Goal: Information Seeking & Learning: Compare options

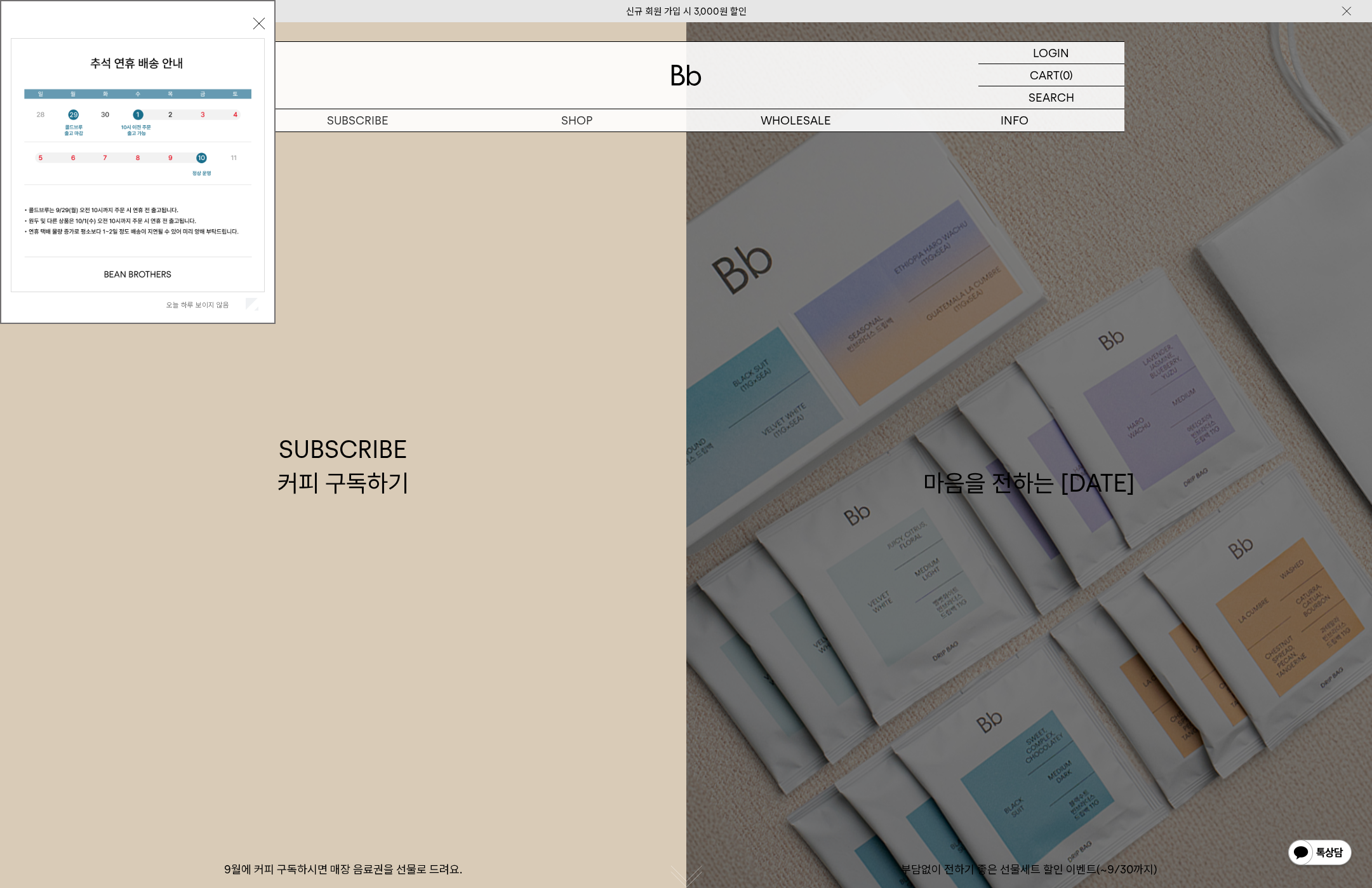
click at [1028, 535] on link "마음을 전하는 [DATE] 부담없이 전하기 좋은 선물세트 할인 이벤트(~9/30까지)" at bounding box center [1029, 466] width 686 height 888
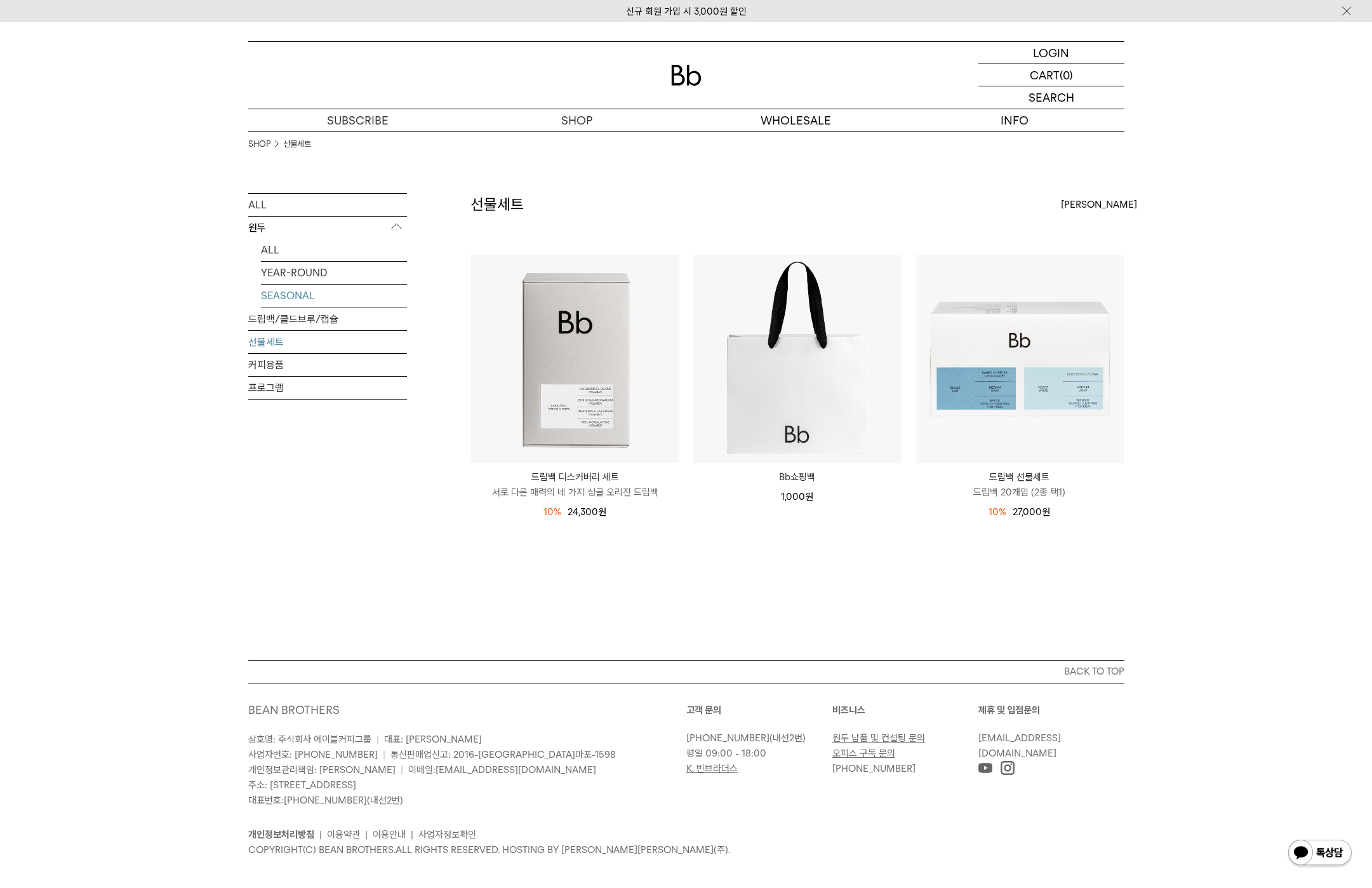
click at [280, 306] on link "SEASONAL" at bounding box center [334, 295] width 146 height 22
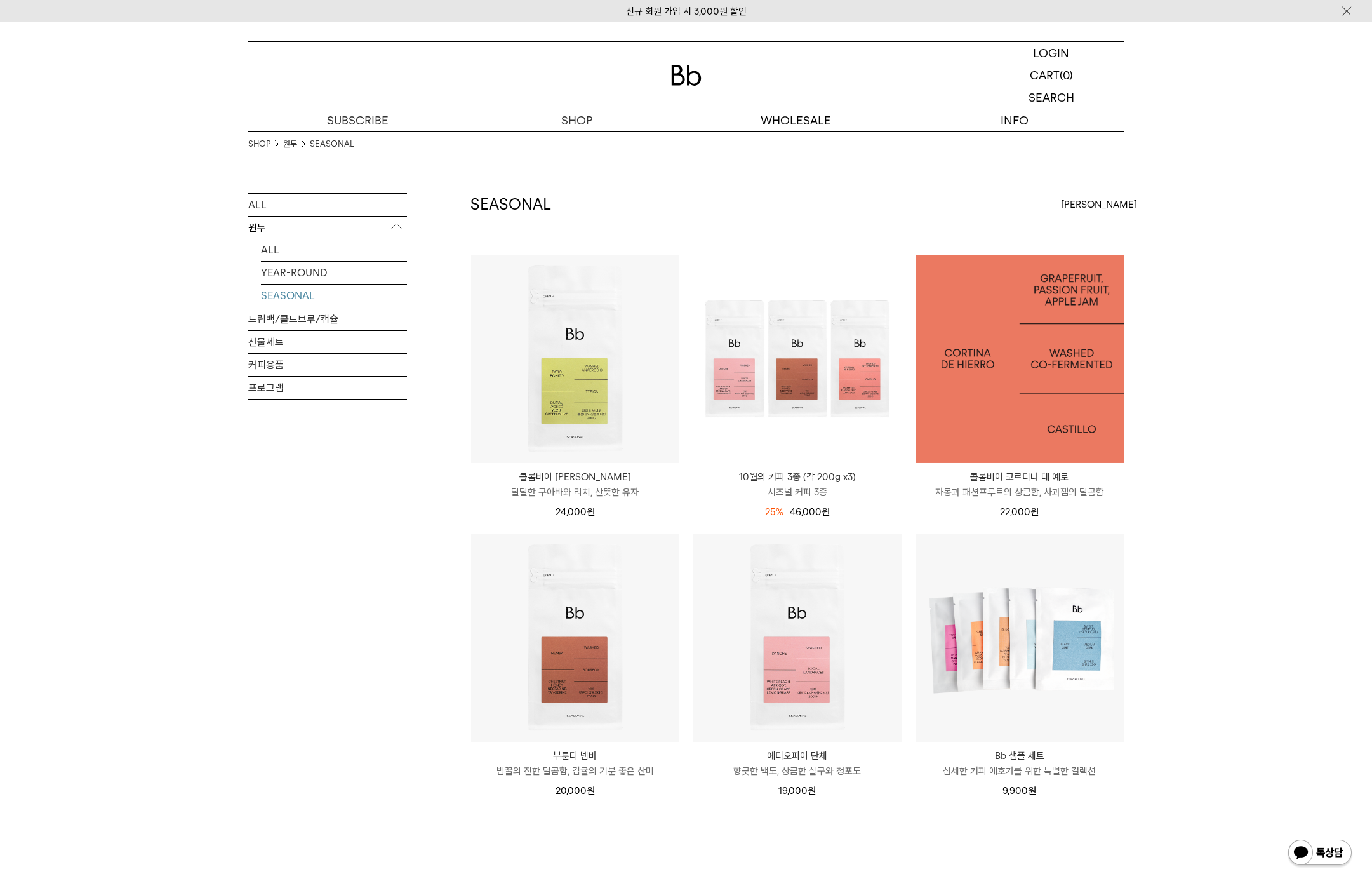
click at [1017, 397] on img at bounding box center [1020, 359] width 208 height 208
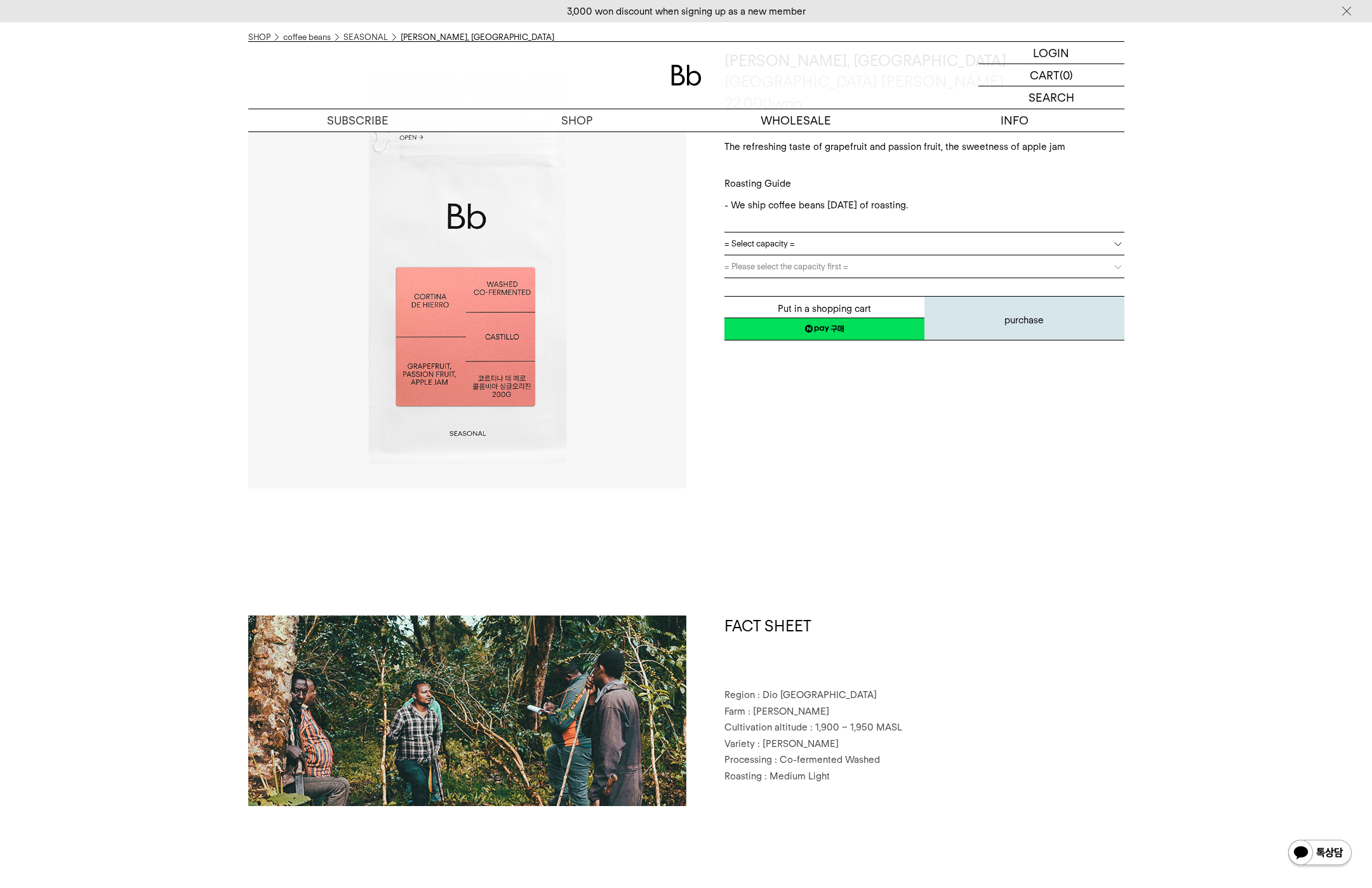
scroll to position [100, 0]
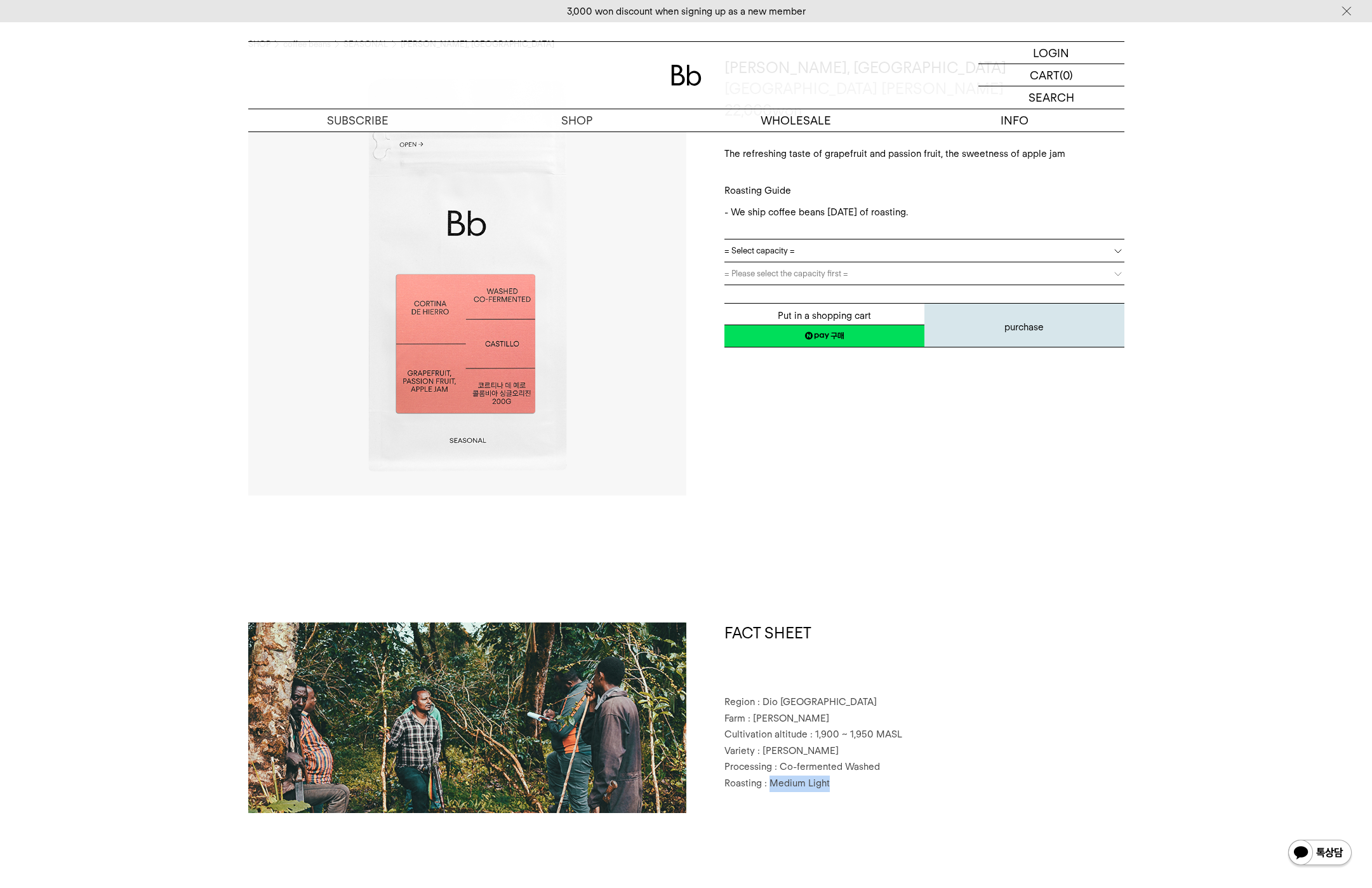
drag, startPoint x: 835, startPoint y: 782, endPoint x: 769, endPoint y: 779, distance: 66.1
click at [769, 779] on p "Roasting : Medium Light" at bounding box center [924, 784] width 400 height 17
copy font "Medium Light"
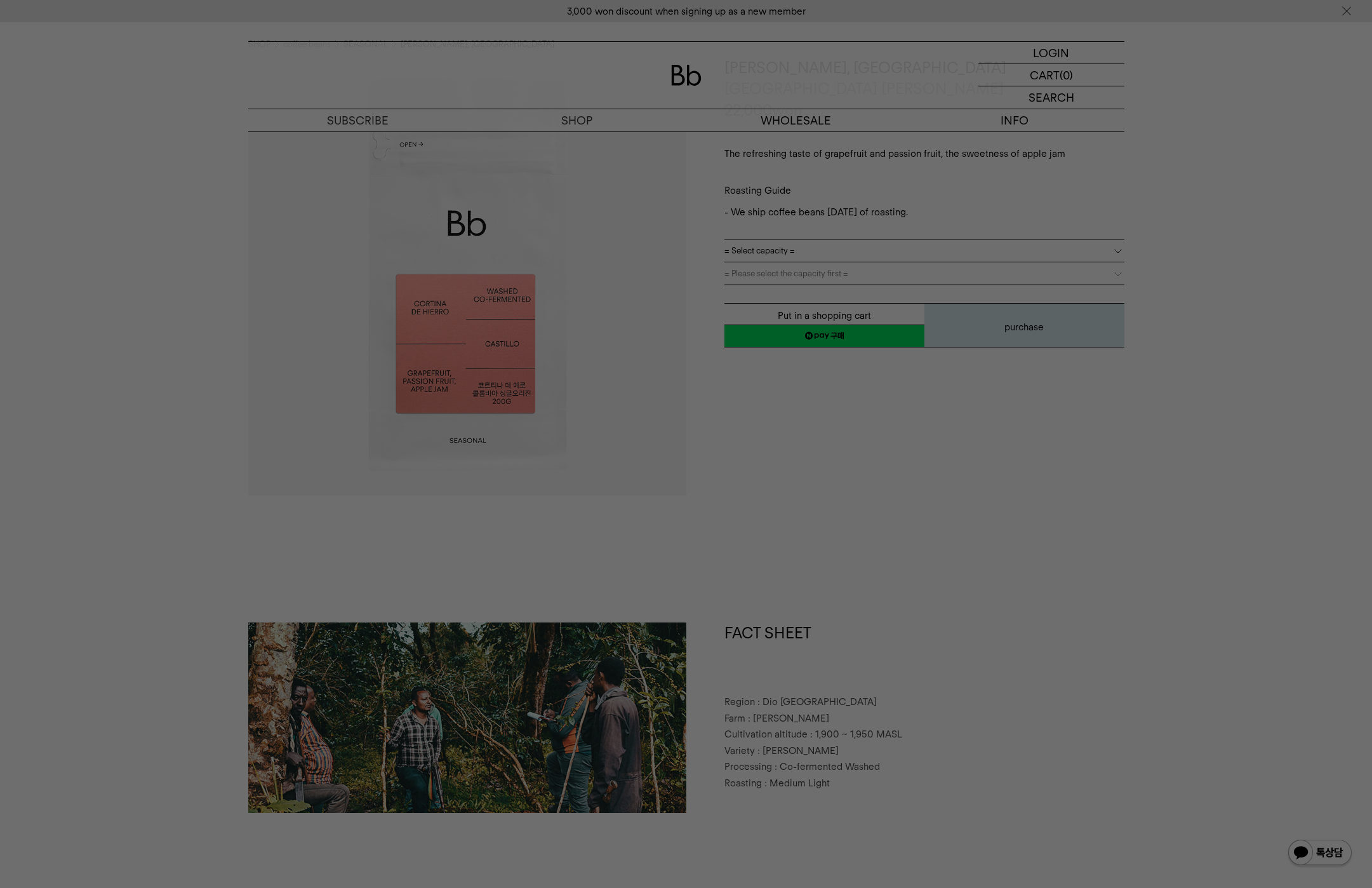
click at [828, 528] on div at bounding box center [686, 444] width 1372 height 888
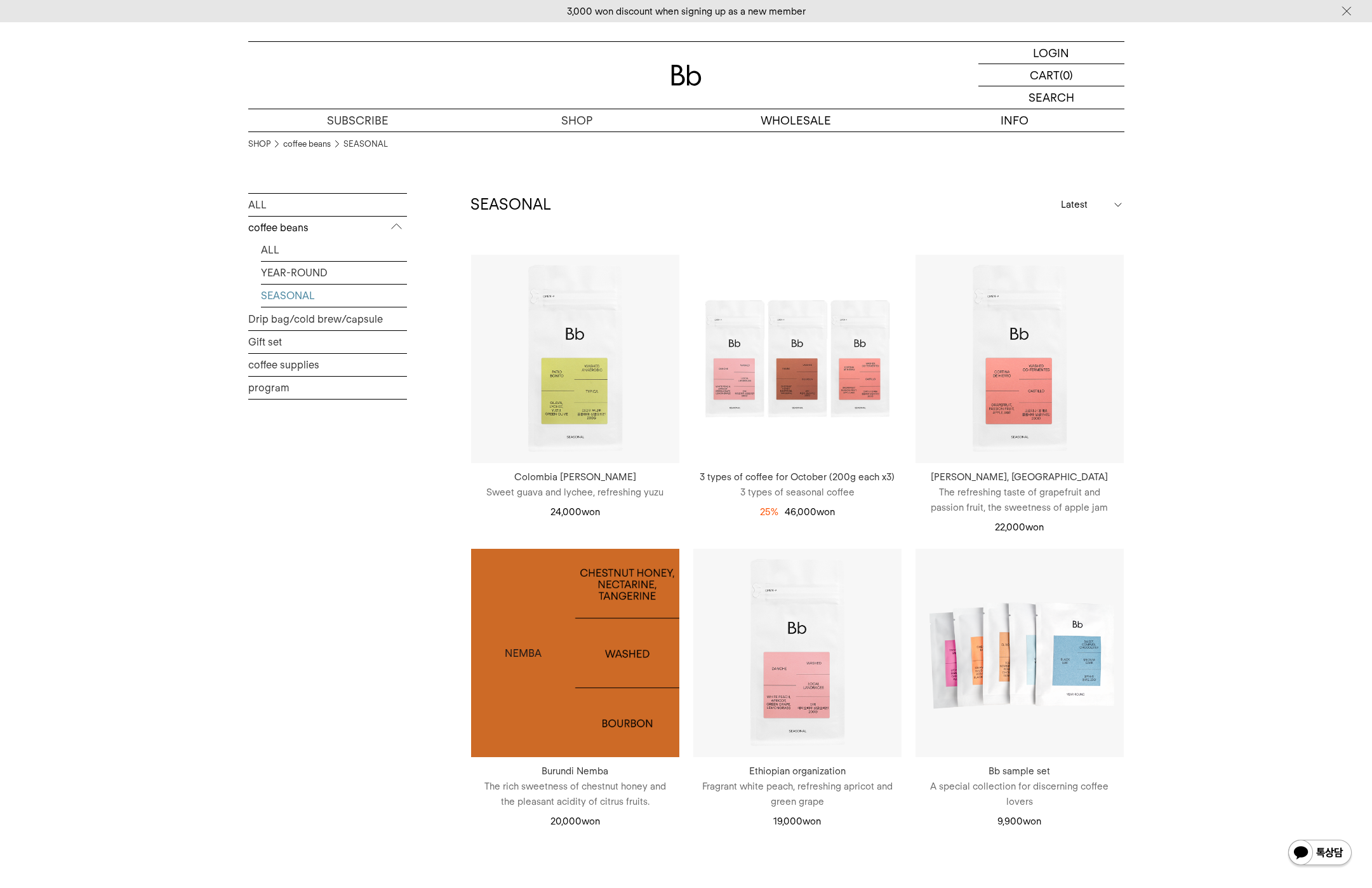
click at [621, 628] on img at bounding box center [575, 653] width 208 height 208
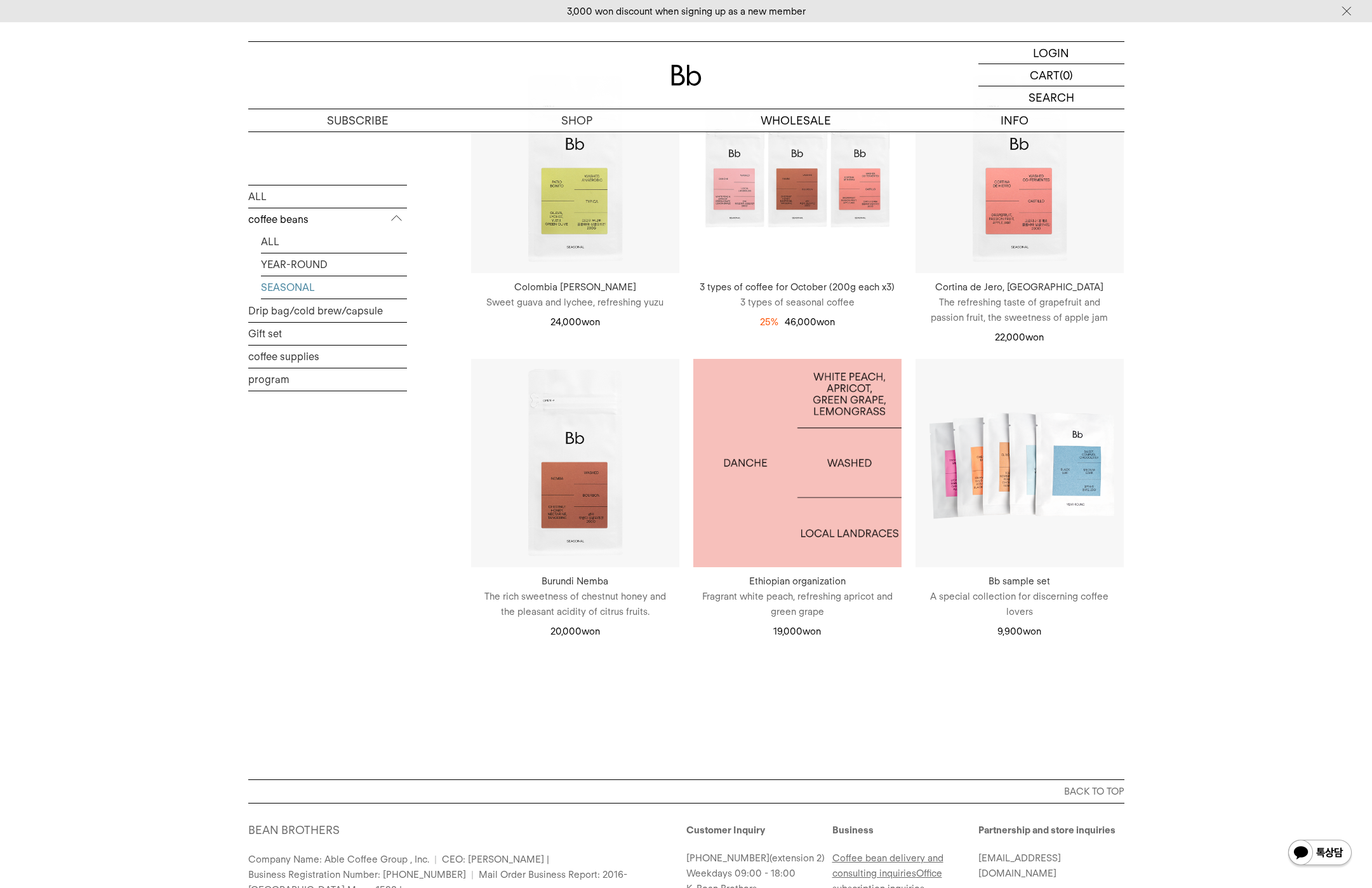
click at [860, 476] on img at bounding box center [797, 463] width 208 height 208
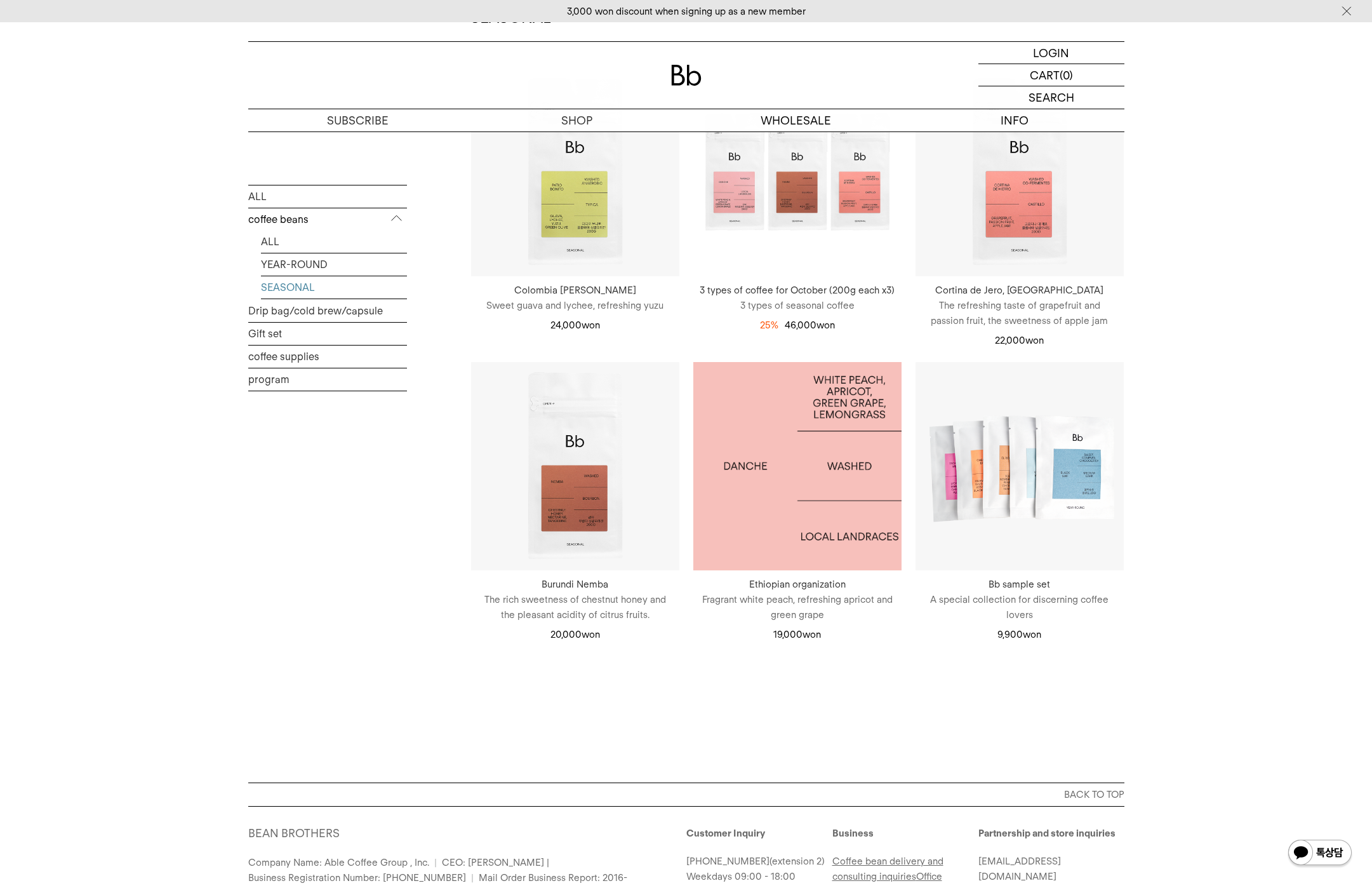
scroll to position [186, 0]
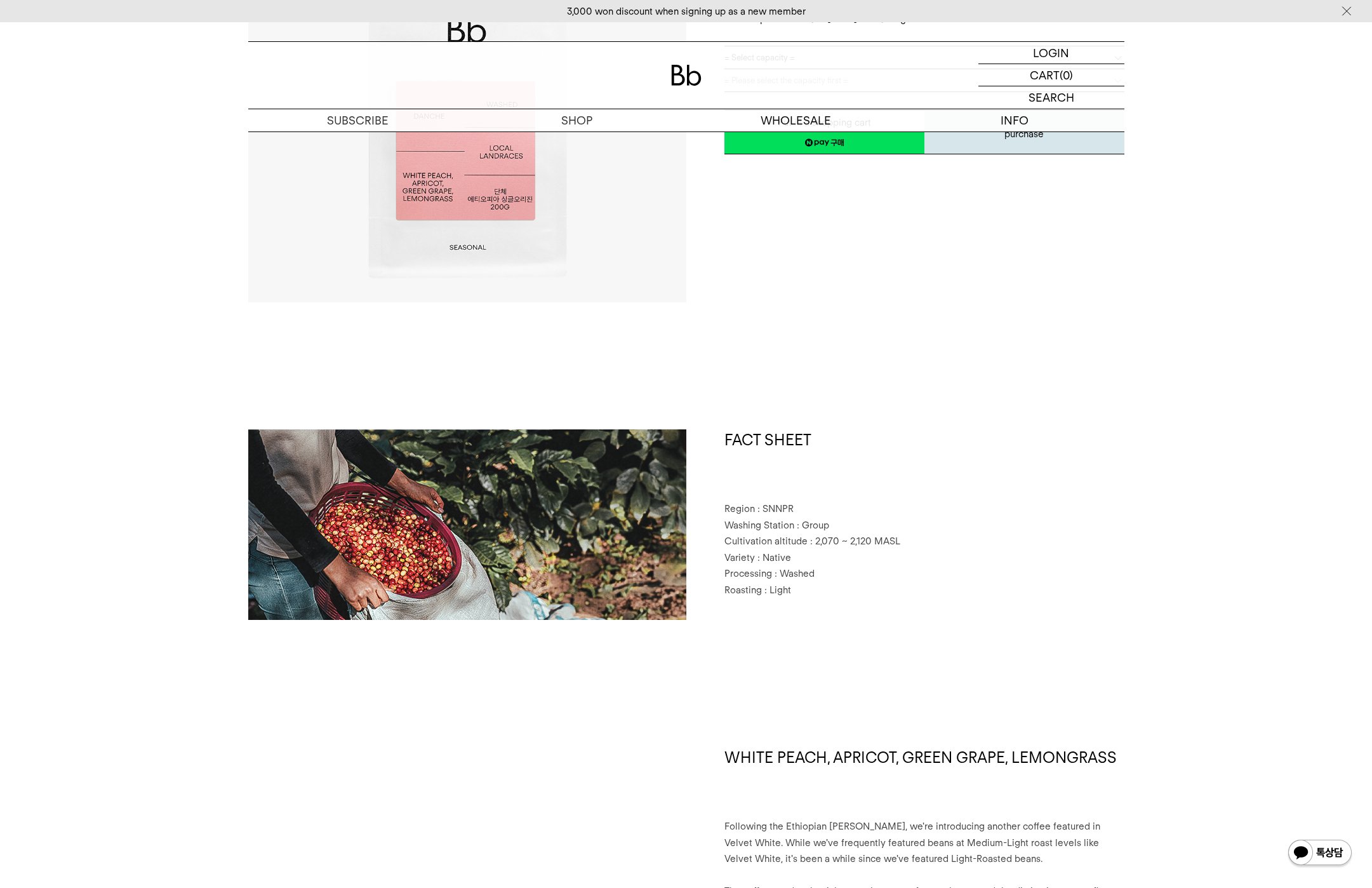
scroll to position [292, 0]
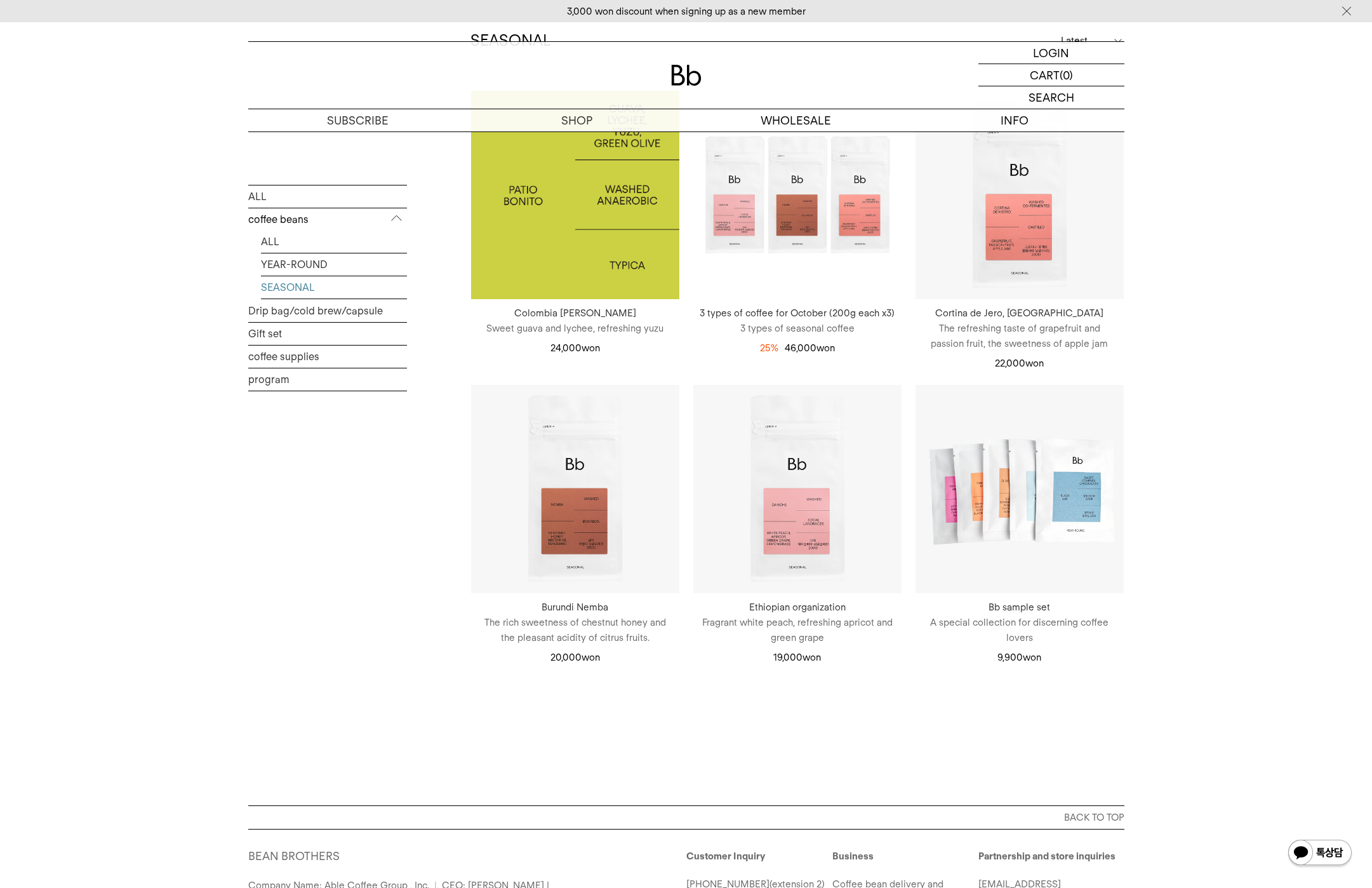
scroll to position [186, 0]
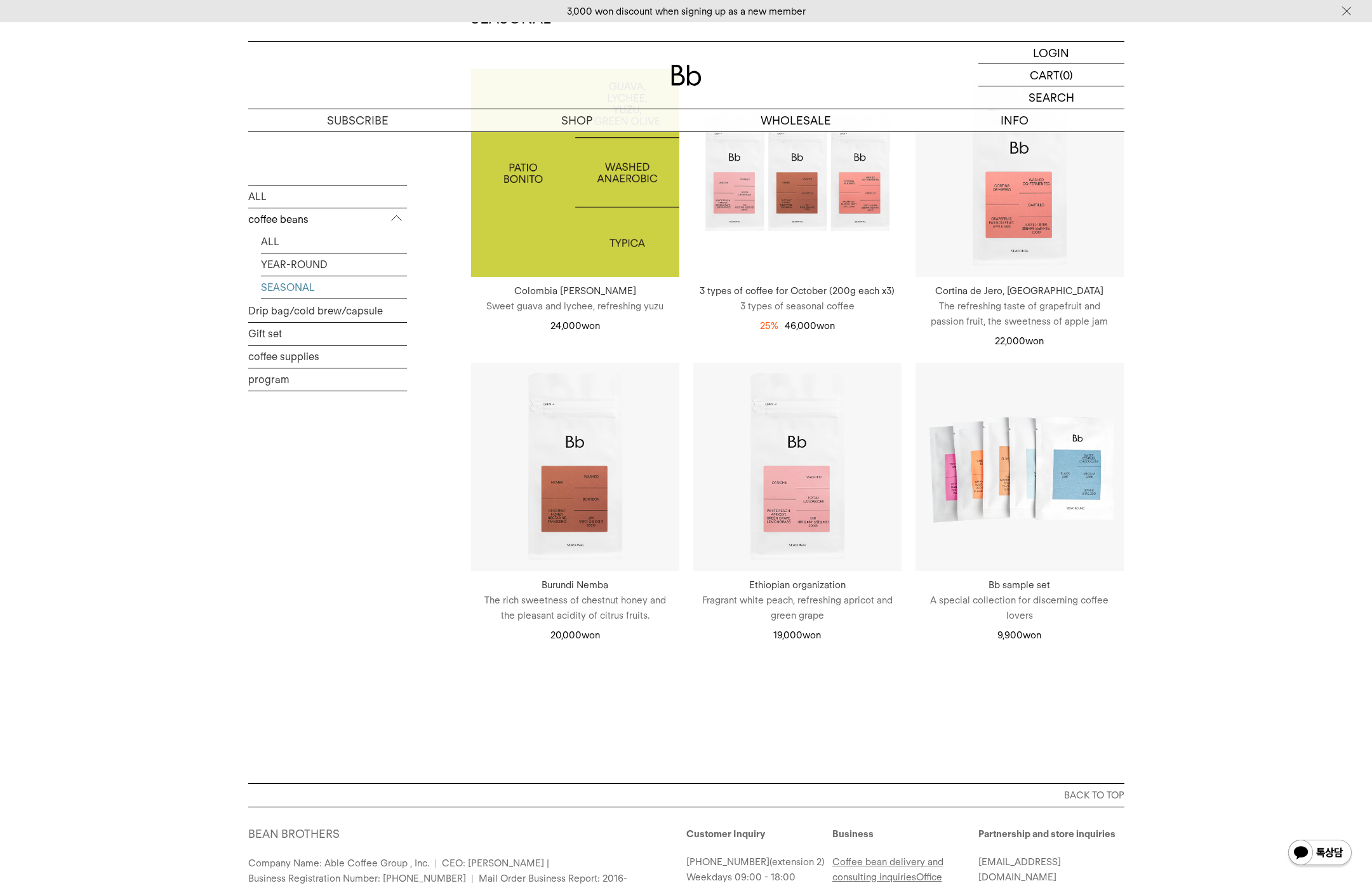
click at [614, 258] on img at bounding box center [575, 173] width 208 height 208
